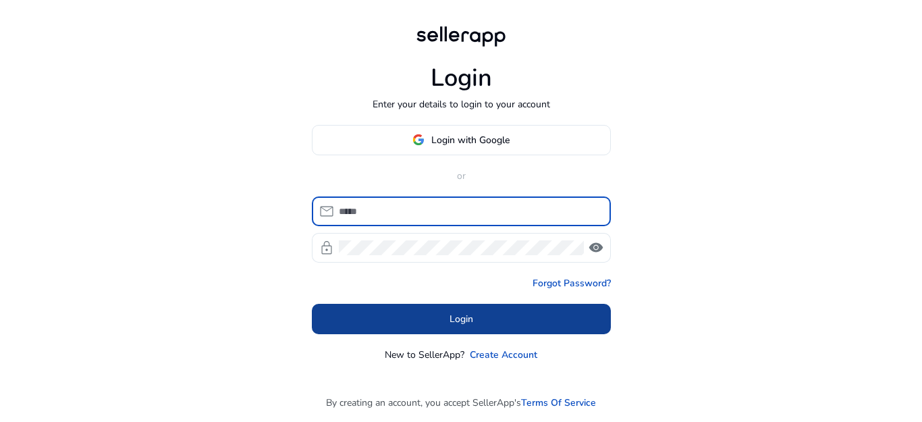
type input "**********"
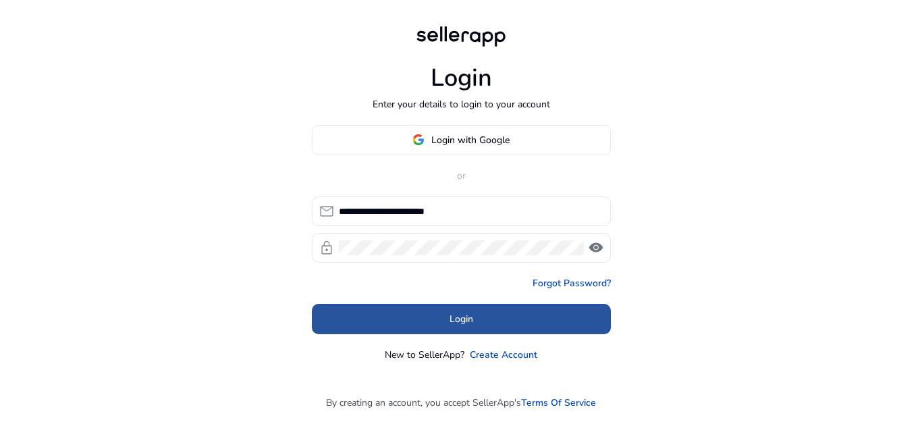
click at [502, 329] on span at bounding box center [461, 318] width 299 height 32
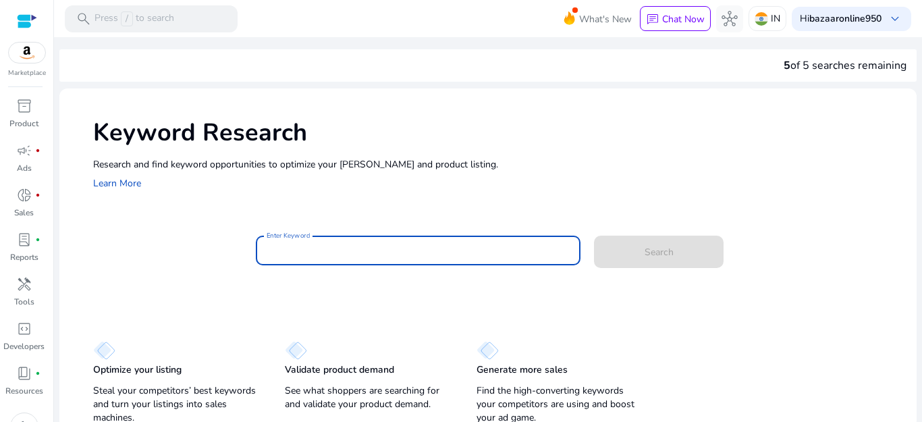
click at [420, 250] on input "Enter Keyword" at bounding box center [419, 250] width 304 height 15
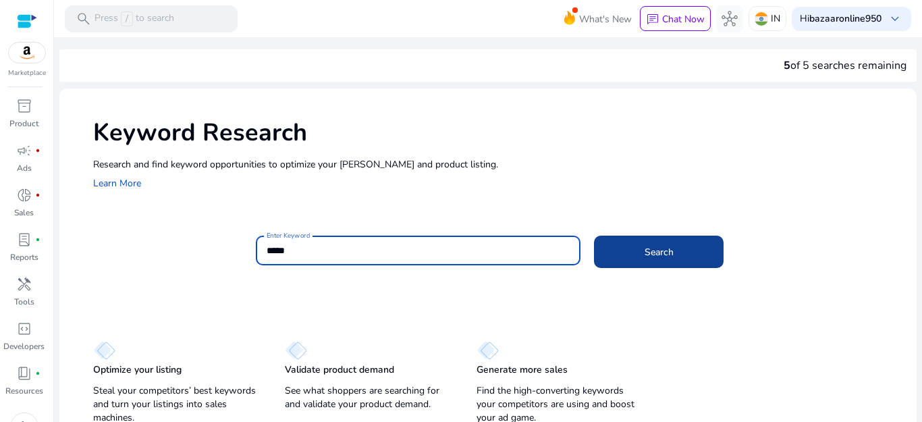
type input "*****"
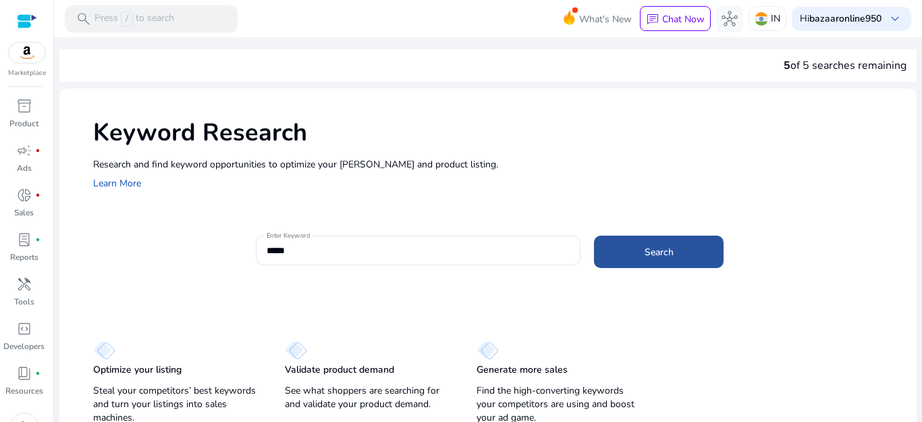
click at [661, 266] on span at bounding box center [659, 252] width 130 height 32
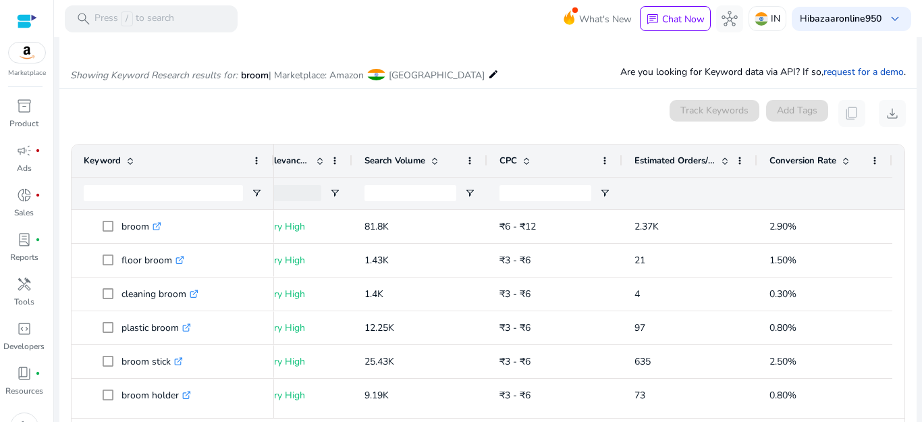
click at [840, 163] on span at bounding box center [845, 160] width 11 height 11
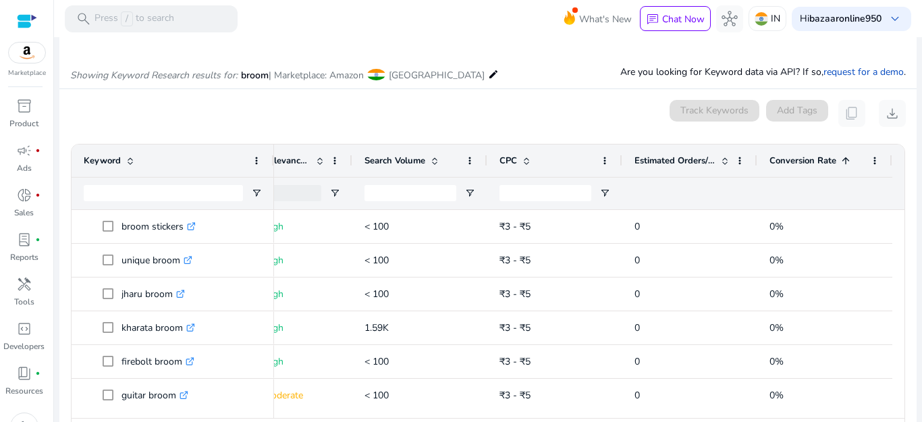
click at [840, 163] on span at bounding box center [845, 160] width 11 height 11
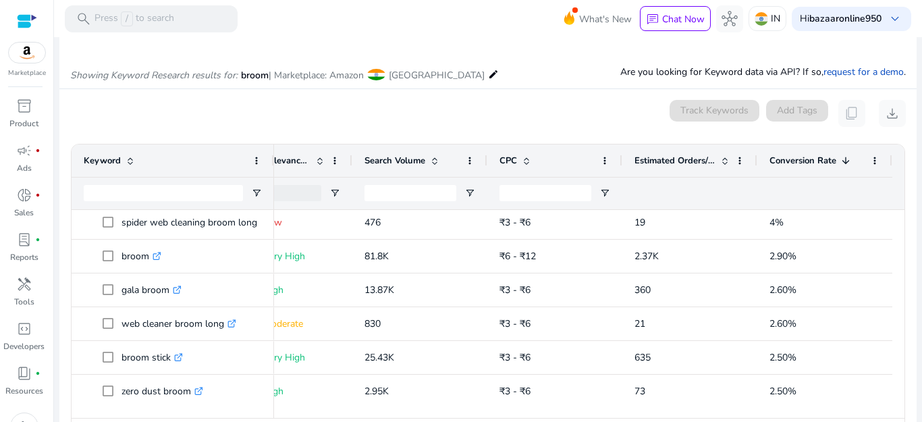
drag, startPoint x: 899, startPoint y: 258, endPoint x: 894, endPoint y: 242, distance: 16.9
click at [894, 242] on div "Drag here to set row groups Drag here to set column labels Keyword Match Type 1" at bounding box center [488, 297] width 834 height 307
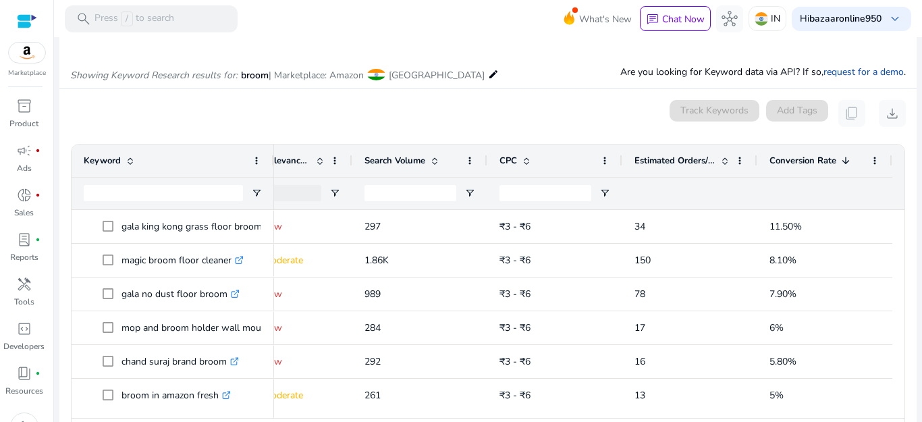
click at [429, 165] on span at bounding box center [434, 160] width 11 height 11
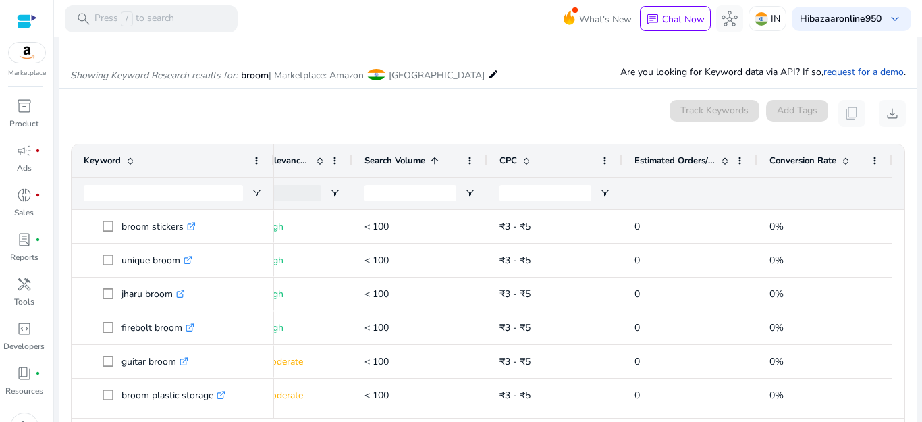
click at [429, 165] on span at bounding box center [434, 160] width 11 height 11
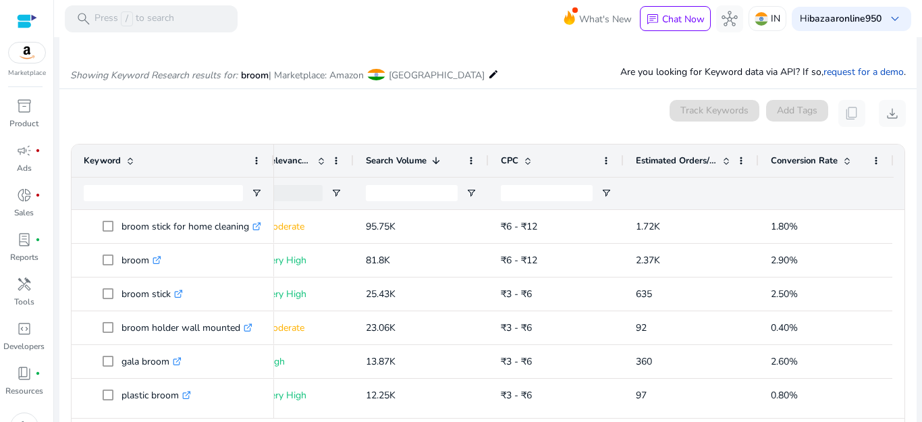
click at [845, 163] on span at bounding box center [847, 160] width 11 height 11
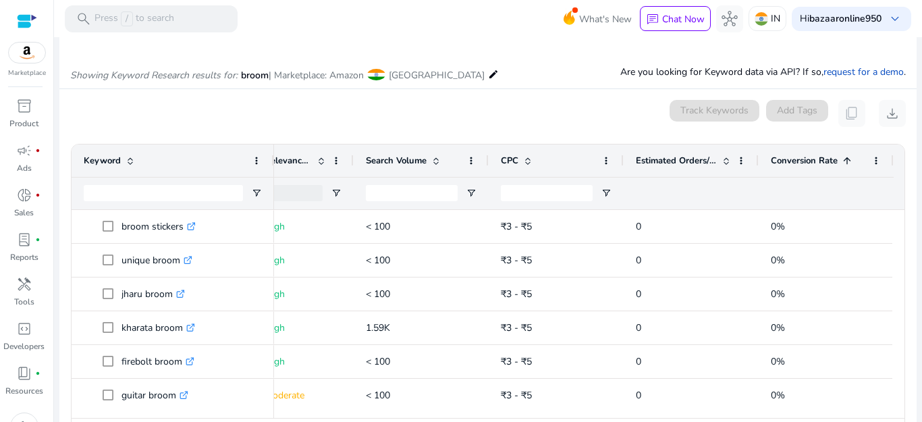
click at [843, 155] on span at bounding box center [847, 160] width 11 height 11
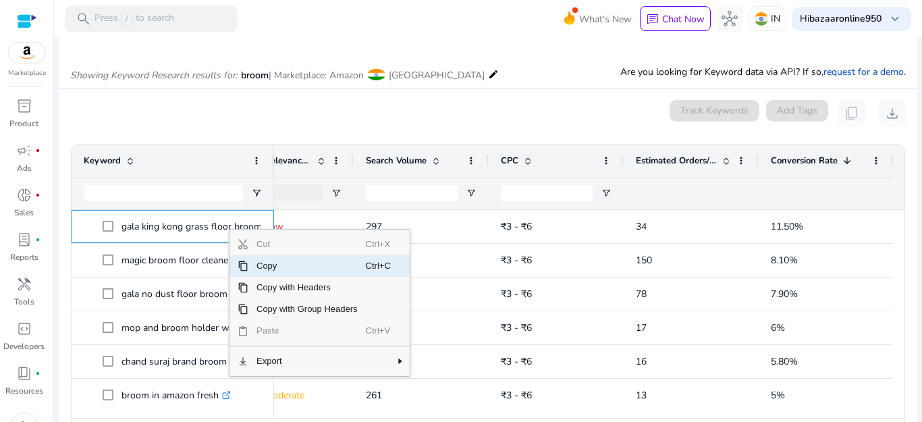
click at [259, 266] on span "Copy" at bounding box center [306, 266] width 117 height 22
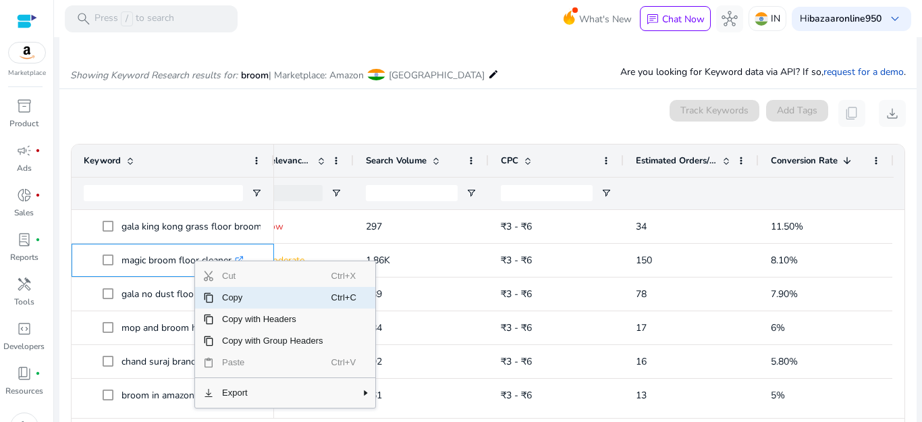
click at [234, 300] on span "Copy" at bounding box center [272, 298] width 117 height 22
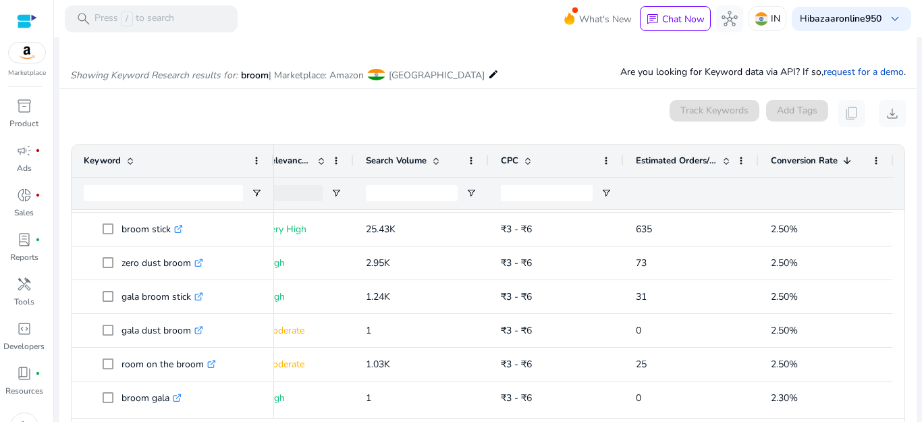
scroll to position [402, 0]
drag, startPoint x: 902, startPoint y: 272, endPoint x: 908, endPoint y: 333, distance: 61.0
click at [908, 333] on ag-grid-angular "Press SPACE to select this row. Drag here to set row groups Drag here to set co…" at bounding box center [488, 297] width 856 height 321
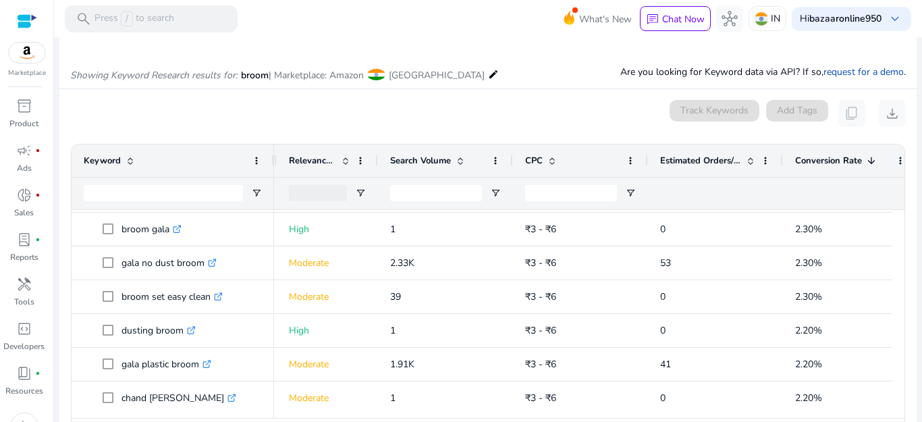
scroll to position [0, 229]
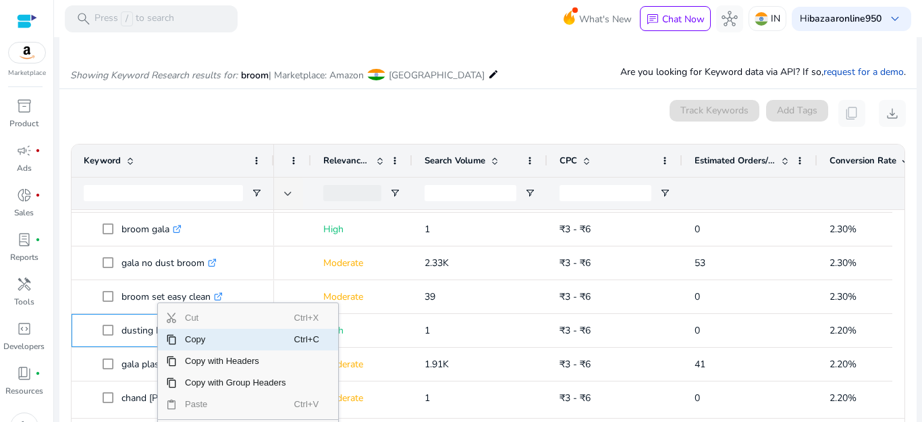
click at [194, 344] on span "Copy" at bounding box center [235, 340] width 117 height 22
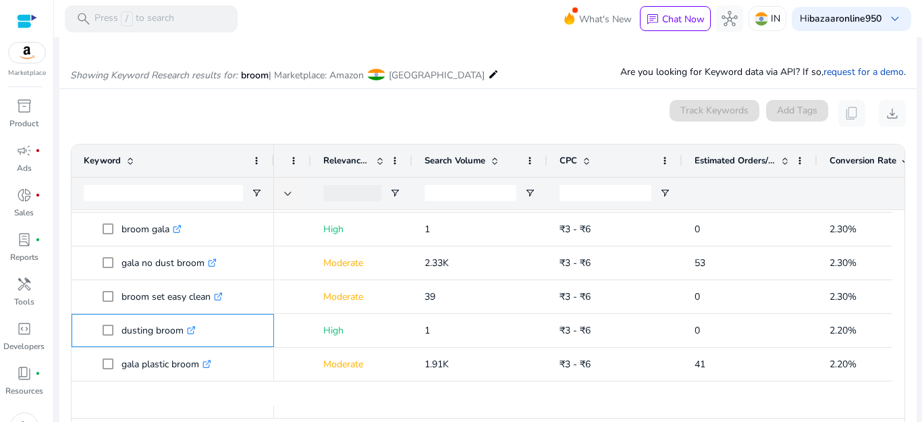
scroll to position [0, 0]
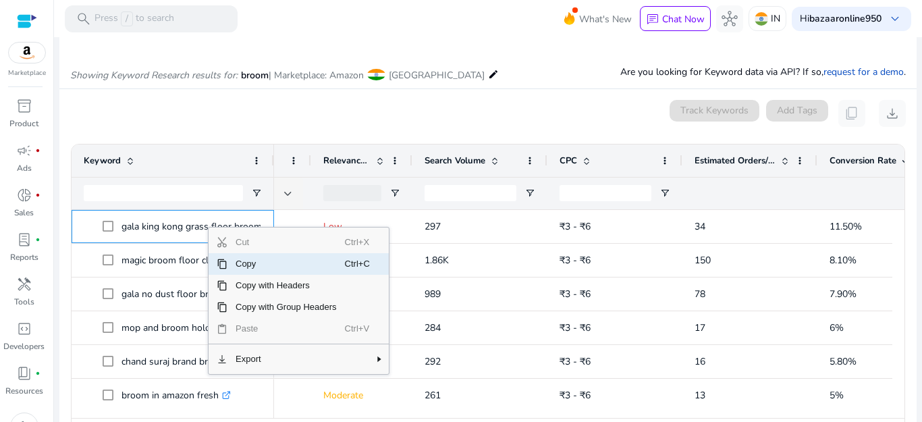
click at [242, 267] on span "Copy" at bounding box center [285, 264] width 117 height 22
